Goal: Task Accomplishment & Management: Manage account settings

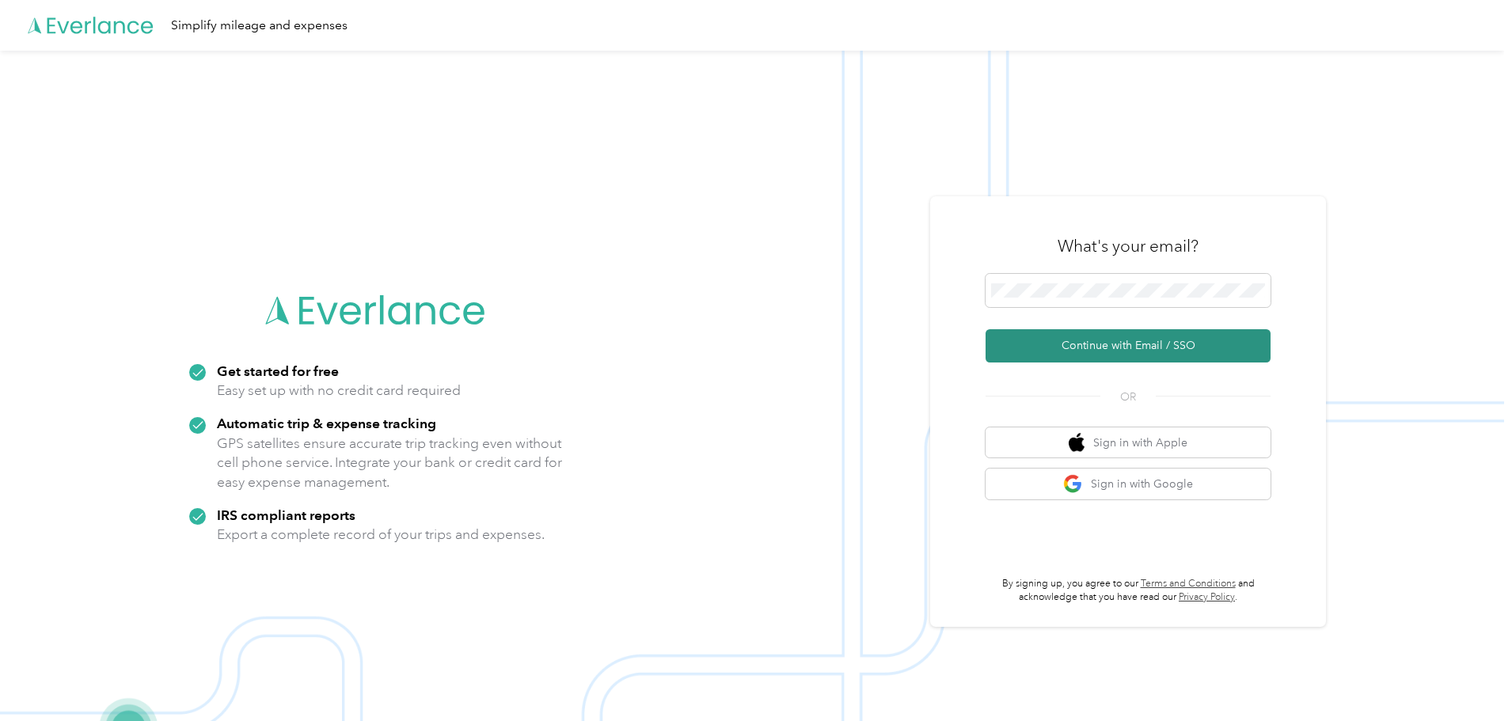
click at [1125, 332] on button "Continue with Email / SSO" at bounding box center [1127, 345] width 285 height 33
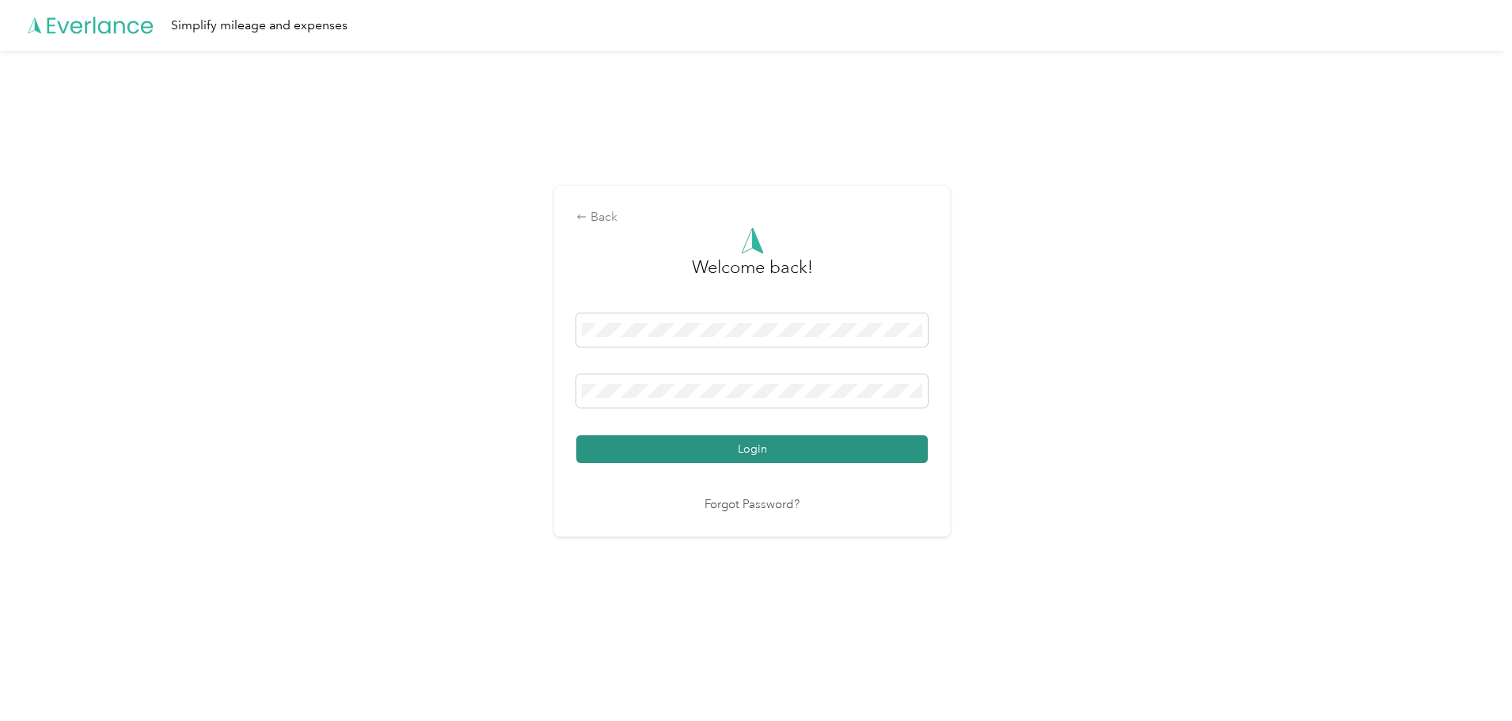
click at [784, 453] on button "Login" at bounding box center [751, 449] width 351 height 28
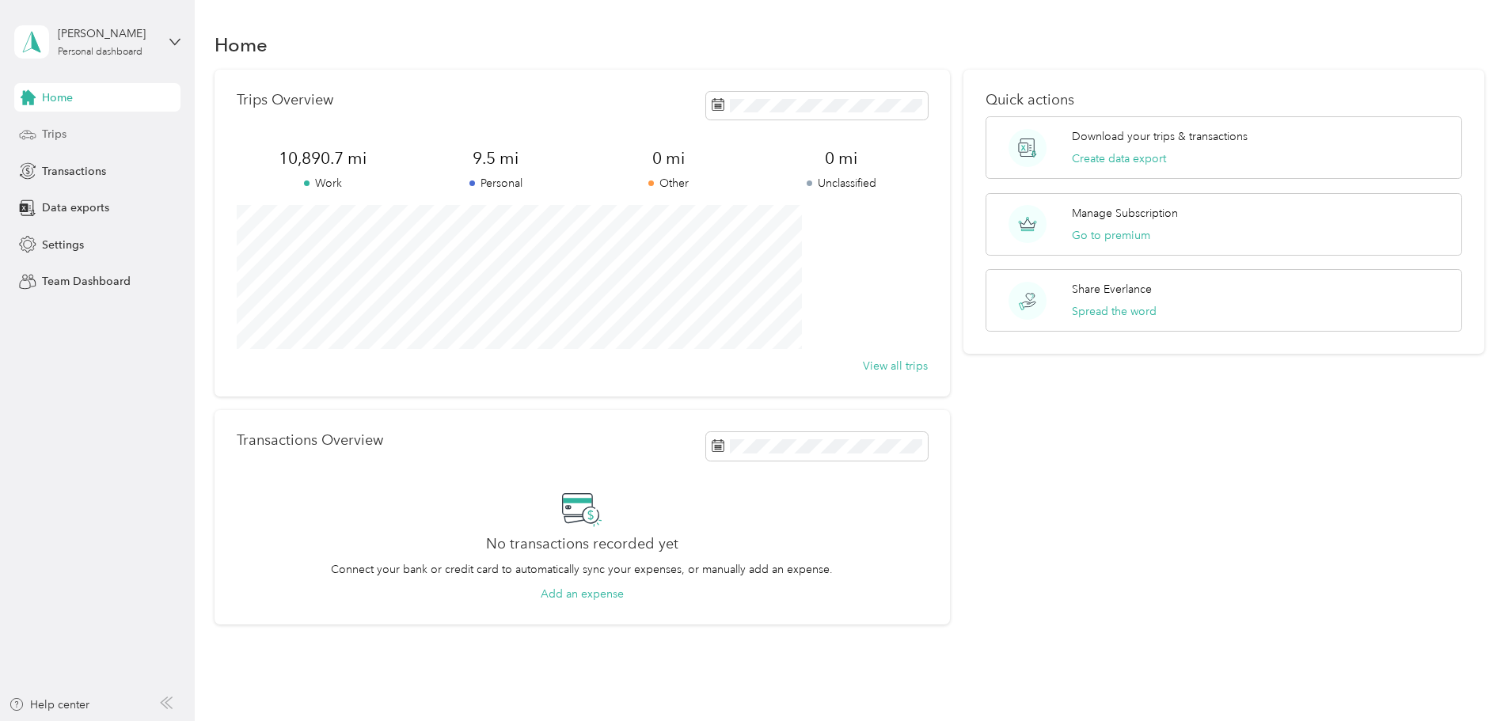
click at [52, 131] on span "Trips" at bounding box center [54, 134] width 25 height 17
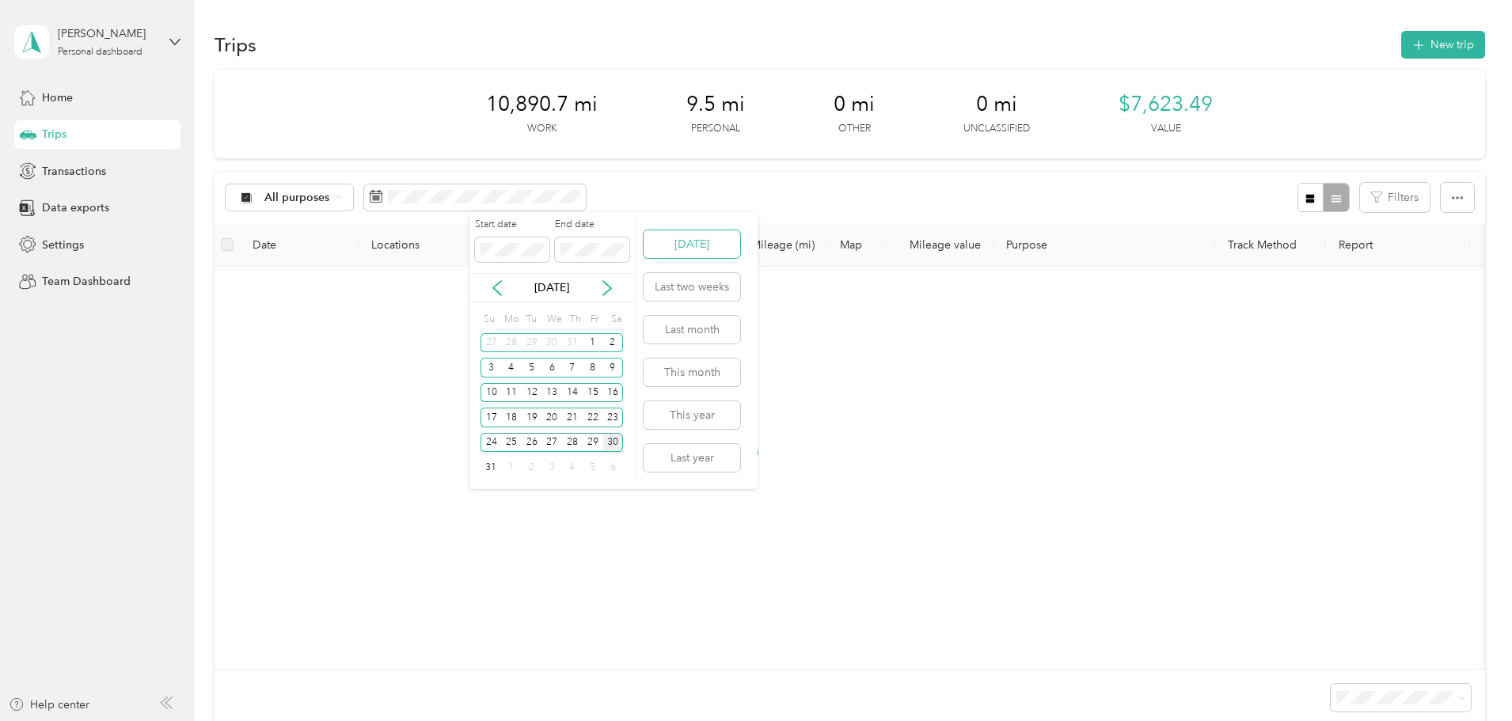
click at [710, 237] on button "[DATE]" at bounding box center [691, 244] width 97 height 28
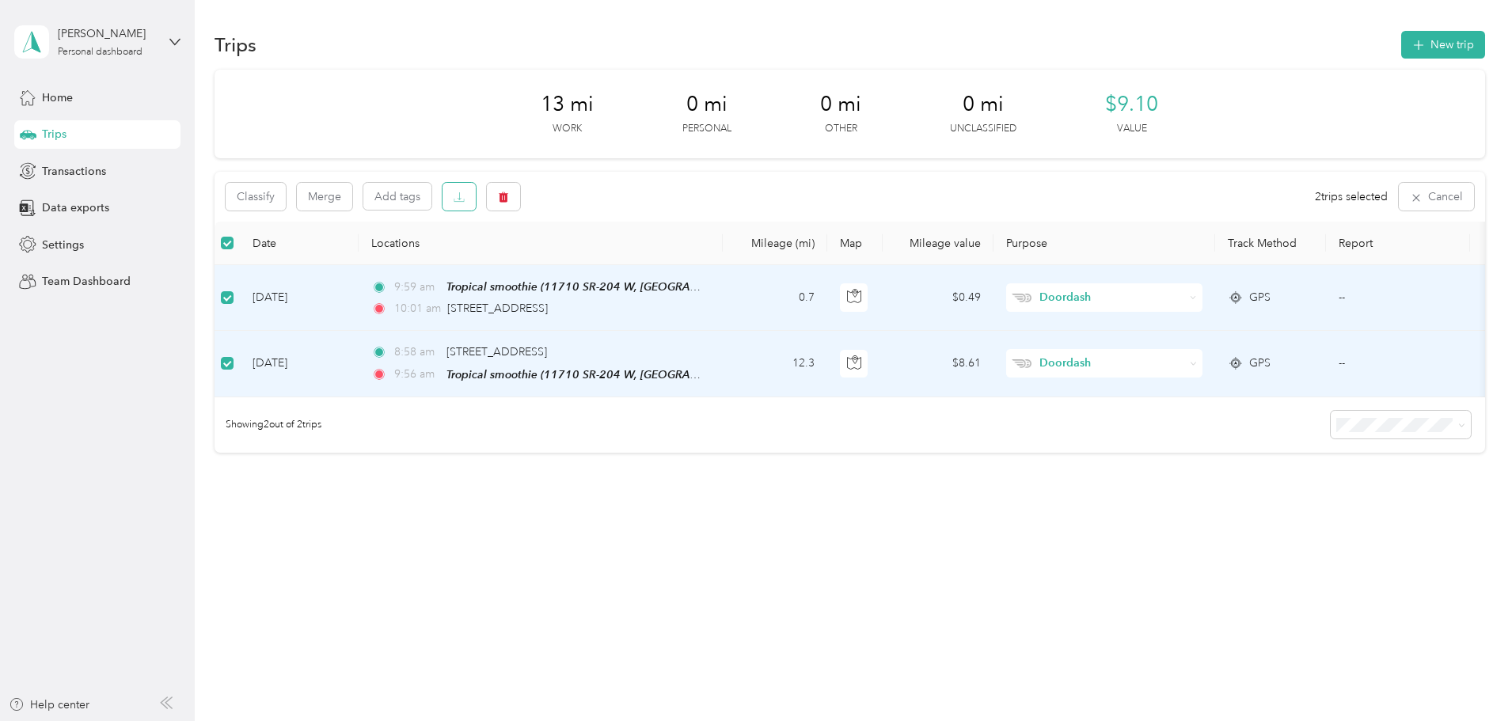
click at [476, 199] on button "button" at bounding box center [458, 197] width 33 height 28
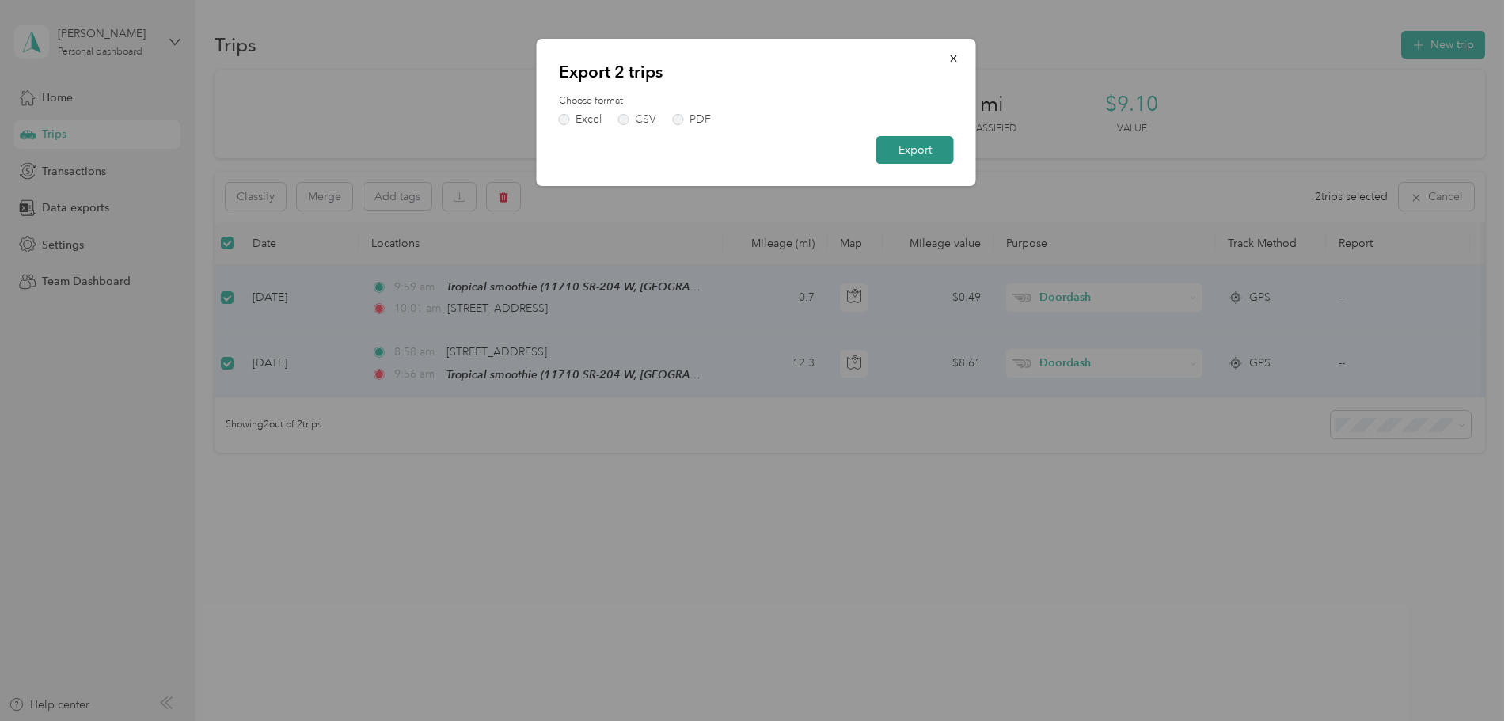
click at [935, 161] on button "Export" at bounding box center [915, 150] width 78 height 28
